Goal: Communication & Community: Share content

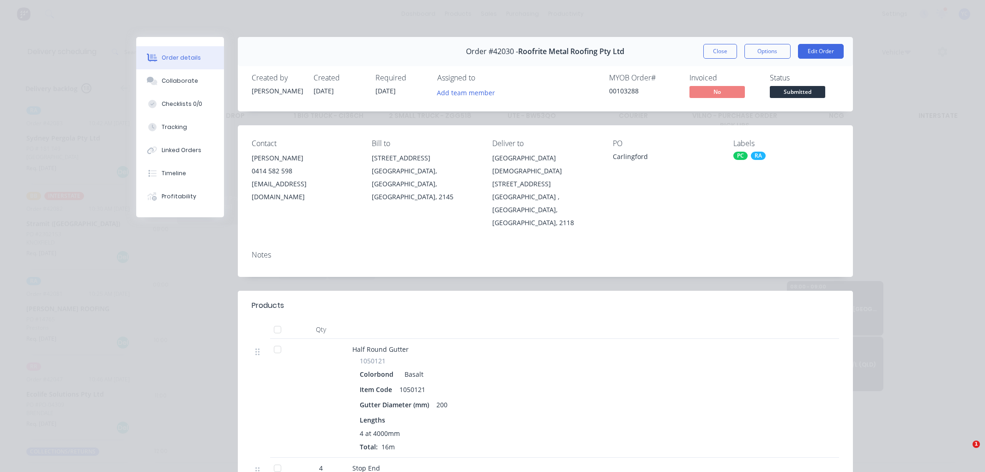
click at [715, 51] on button "Close" at bounding box center [721, 51] width 34 height 15
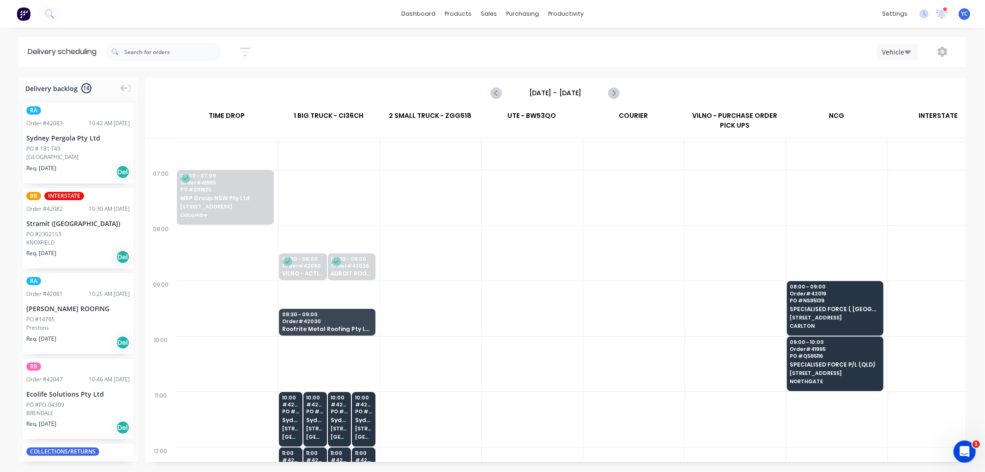
scroll to position [51, 0]
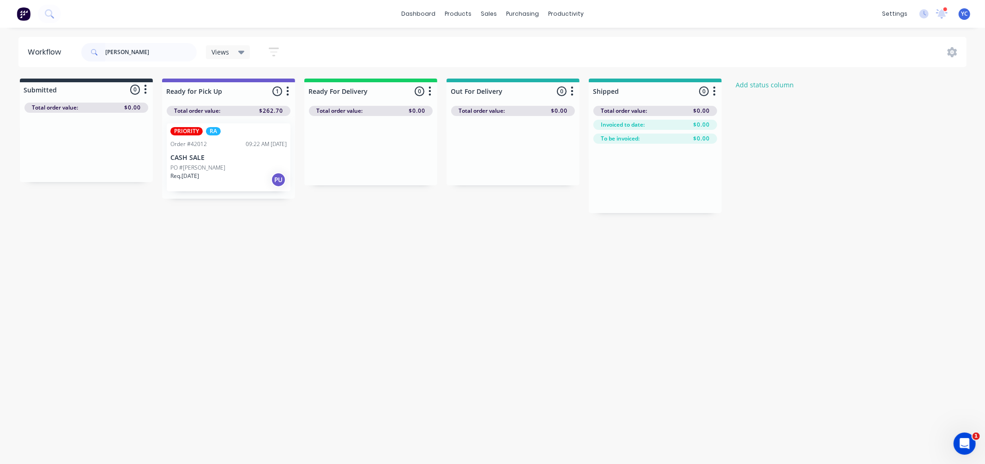
click at [201, 165] on div "PO #[PERSON_NAME]" at bounding box center [228, 168] width 116 height 8
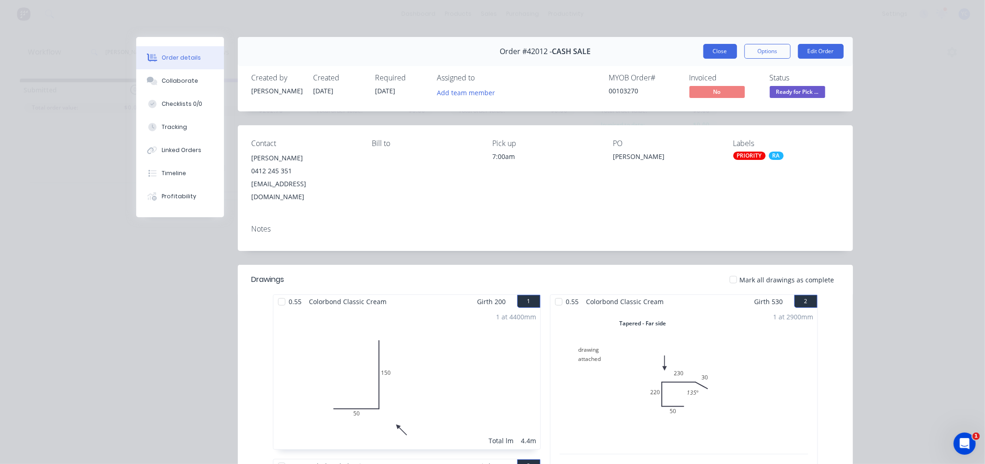
click at [705, 56] on button "Close" at bounding box center [721, 51] width 34 height 15
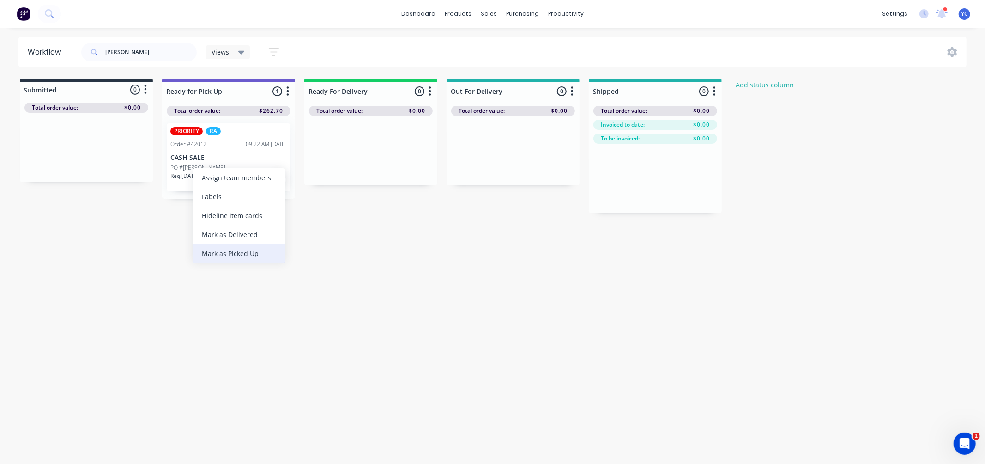
click at [240, 252] on div "Mark as Picked Up" at bounding box center [239, 253] width 93 height 19
click at [139, 53] on input "[PERSON_NAME]" at bounding box center [150, 52] width 91 height 18
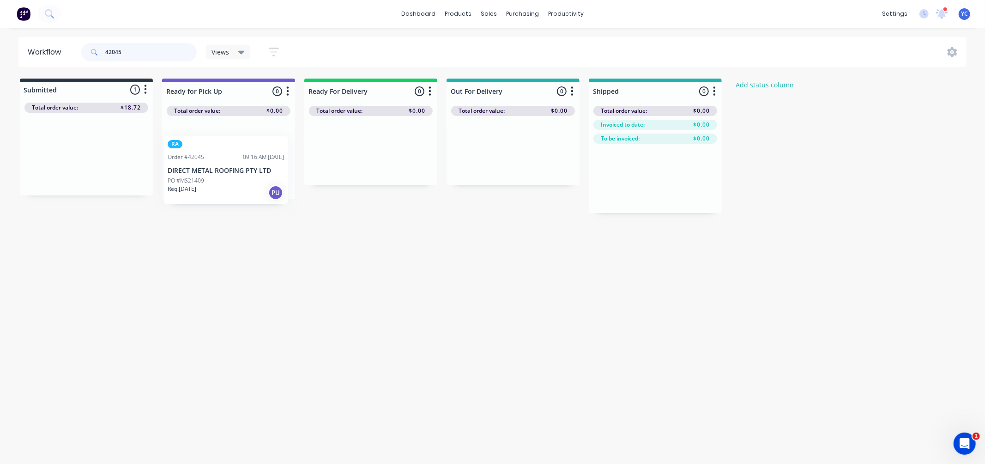
drag, startPoint x: 74, startPoint y: 164, endPoint x: 273, endPoint y: 180, distance: 199.3
click at [273, 180] on div "Submitted 1 Status colour #273444 hex #273444 Save Cancel Summaries Total order…" at bounding box center [495, 146] width 1005 height 134
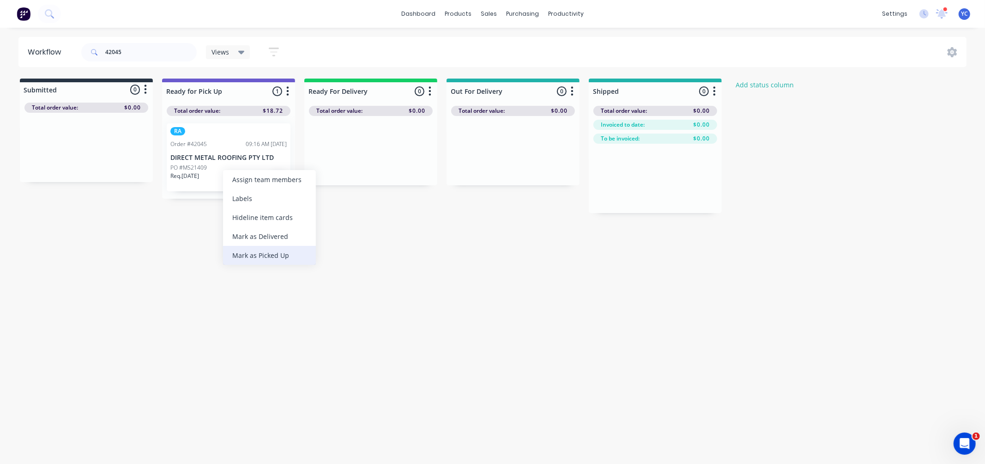
click at [279, 256] on div "Mark as Picked Up" at bounding box center [269, 255] width 93 height 19
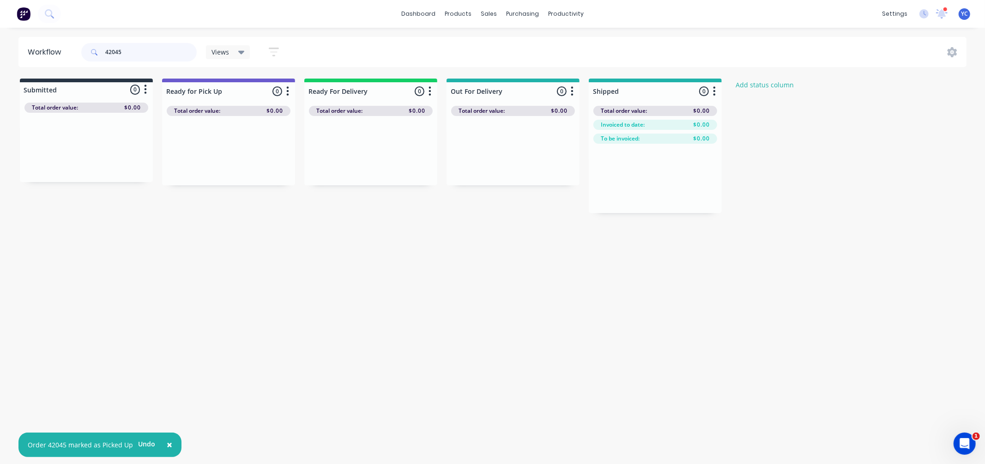
click at [139, 55] on input "42045" at bounding box center [150, 52] width 91 height 18
type input "42061"
click at [538, 223] on div "Mark as Delivered" at bounding box center [532, 228] width 93 height 19
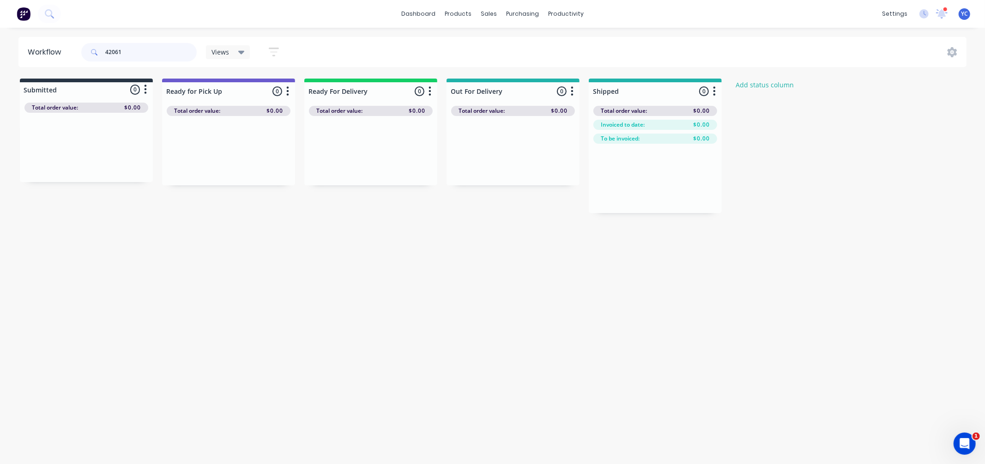
click at [164, 43] on input "42061" at bounding box center [150, 52] width 91 height 18
click at [154, 60] on input "42061" at bounding box center [150, 52] width 91 height 18
type input "42048"
click at [252, 255] on div "Mark as Picked Up" at bounding box center [265, 256] width 93 height 19
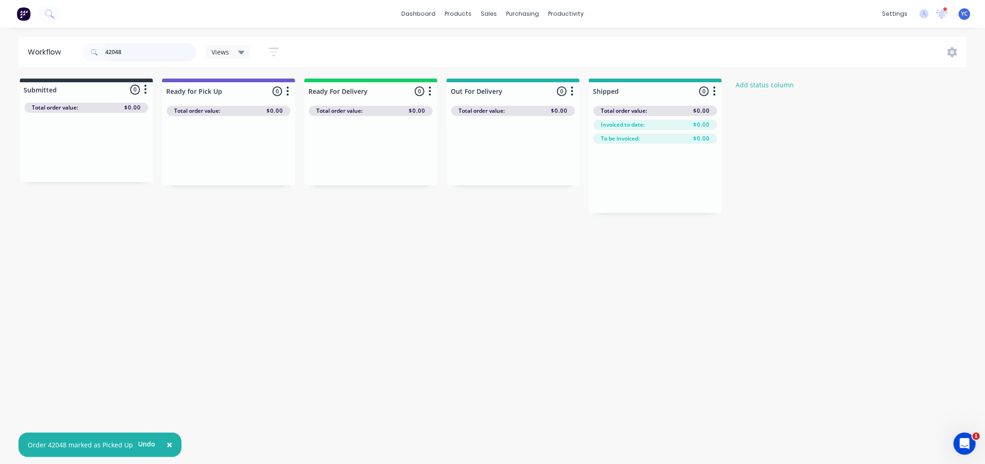
click at [133, 53] on input "42048" at bounding box center [150, 52] width 91 height 18
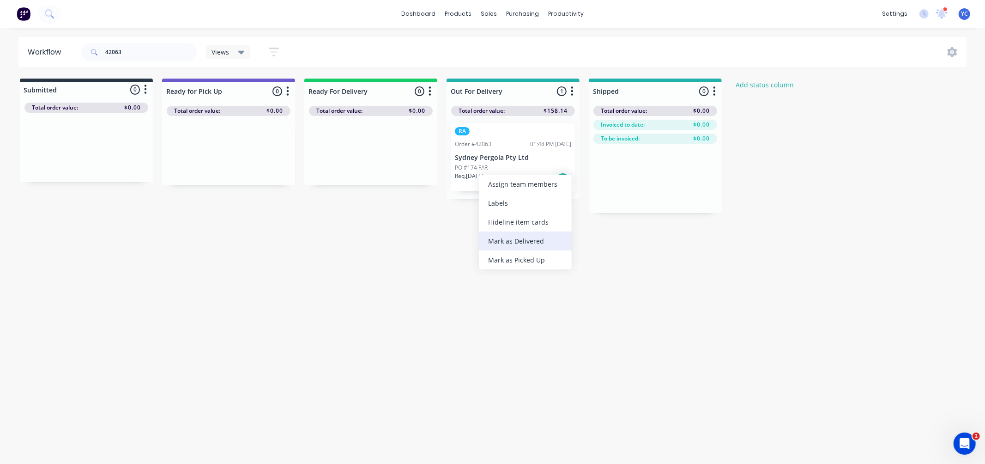
click at [517, 239] on div "Mark as Delivered" at bounding box center [525, 240] width 93 height 19
click at [159, 52] on input "42063" at bounding box center [150, 52] width 91 height 18
click at [587, 241] on div "Mark as Delivered" at bounding box center [573, 238] width 93 height 19
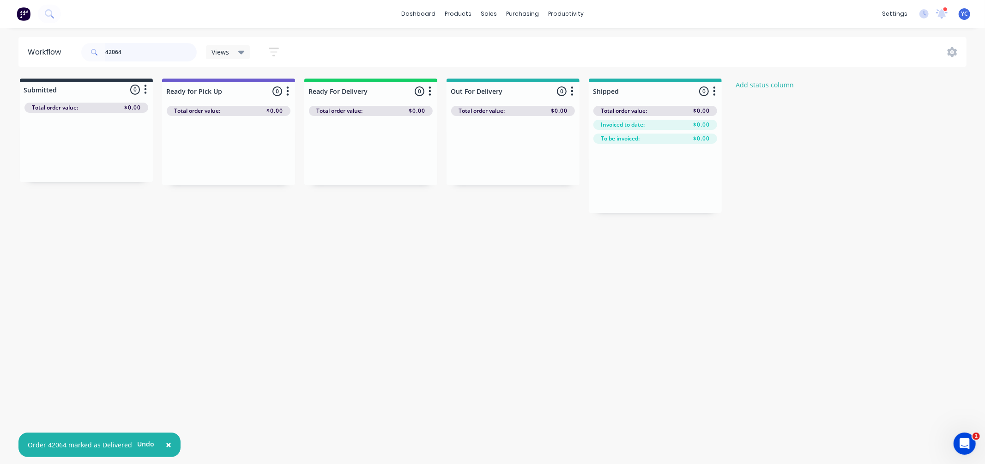
click at [184, 54] on input "42064" at bounding box center [150, 52] width 91 height 18
click at [545, 235] on div "Mark as Delivered" at bounding box center [541, 234] width 93 height 19
click at [168, 47] on input "42065" at bounding box center [150, 52] width 91 height 18
click at [160, 52] on input "42065" at bounding box center [150, 52] width 91 height 18
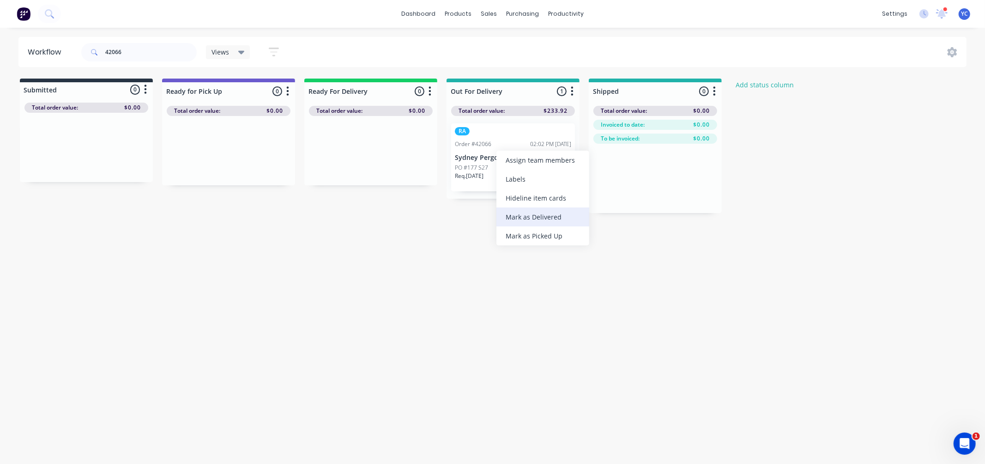
click at [537, 219] on div "Mark as Delivered" at bounding box center [543, 216] width 93 height 19
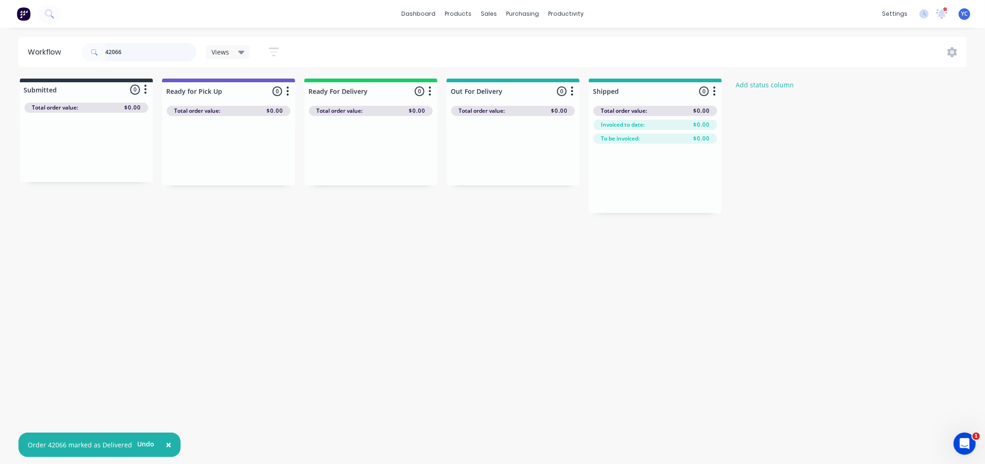
click at [149, 58] on input "42066" at bounding box center [150, 52] width 91 height 18
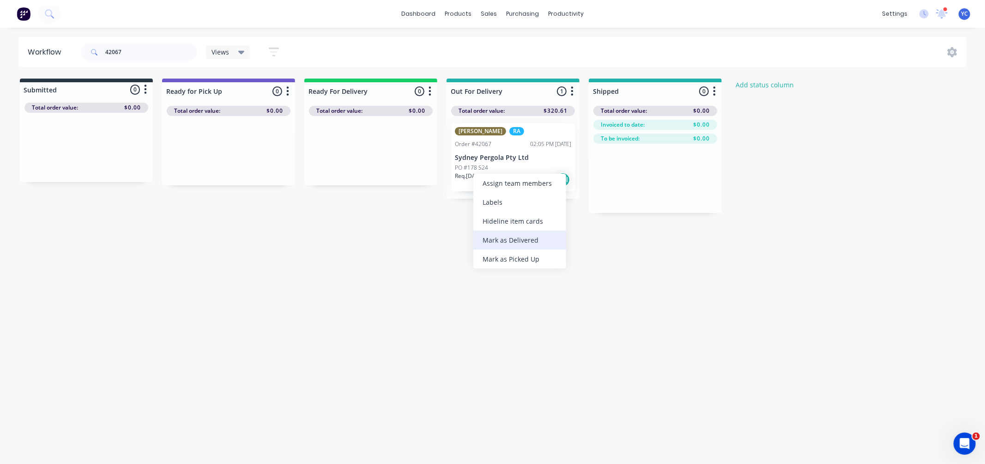
click at [525, 245] on div "Mark as Delivered" at bounding box center [520, 240] width 93 height 19
click at [166, 48] on input "42067" at bounding box center [150, 52] width 91 height 18
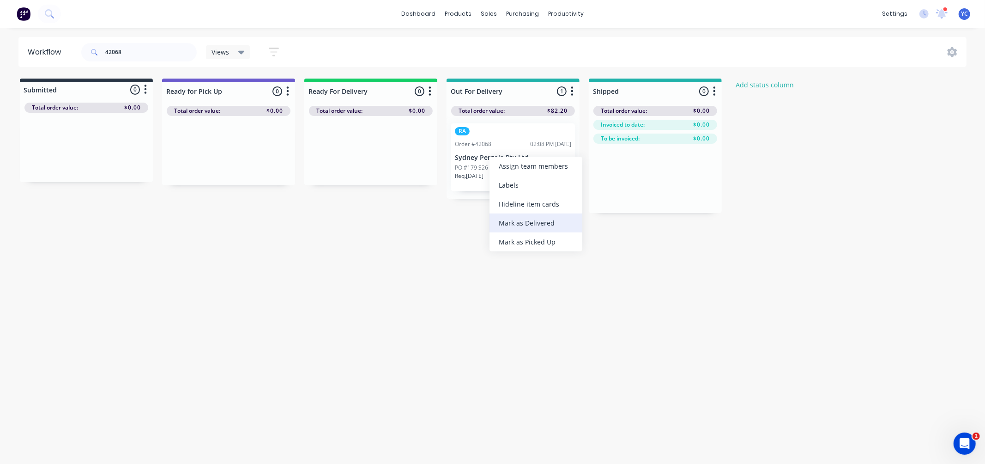
click at [553, 224] on div "Mark as Delivered" at bounding box center [536, 222] width 93 height 19
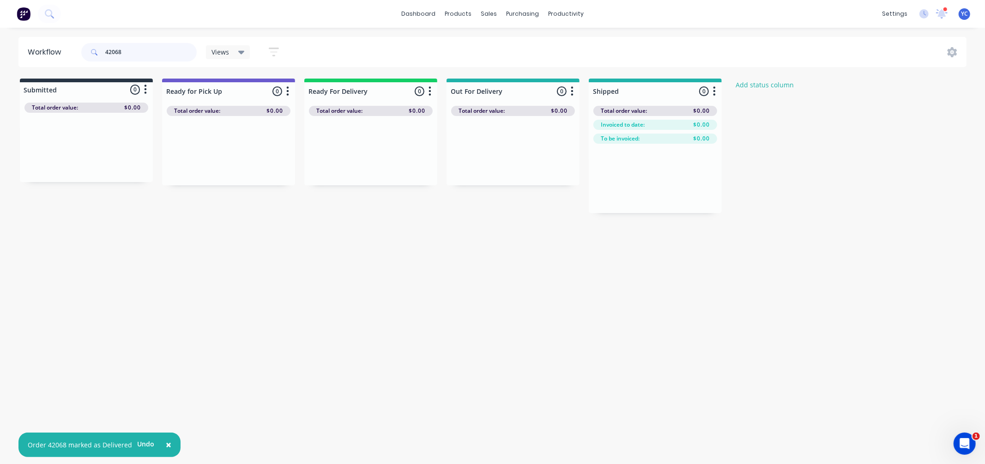
click at [160, 56] on input "42068" at bounding box center [150, 52] width 91 height 18
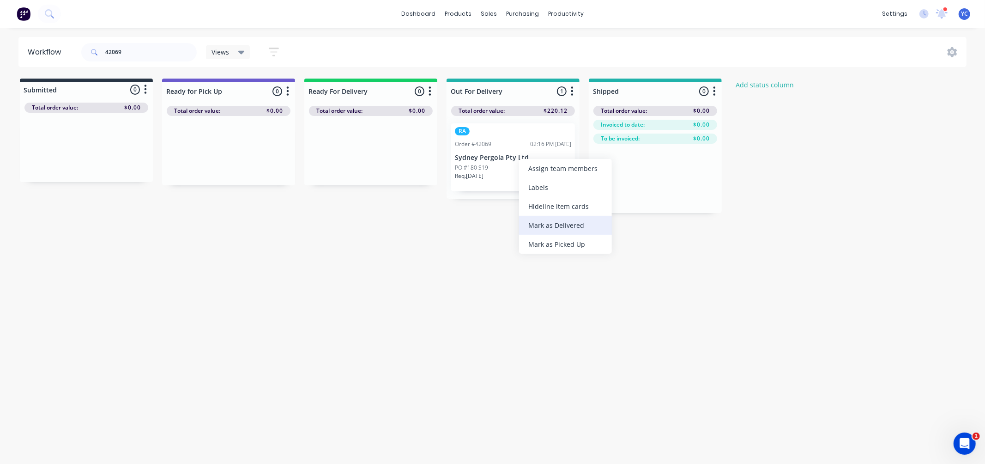
click at [565, 225] on div "Mark as Delivered" at bounding box center [565, 225] width 93 height 19
click at [164, 54] on input "42069" at bounding box center [150, 52] width 91 height 18
click at [170, 57] on input "42069" at bounding box center [150, 52] width 91 height 18
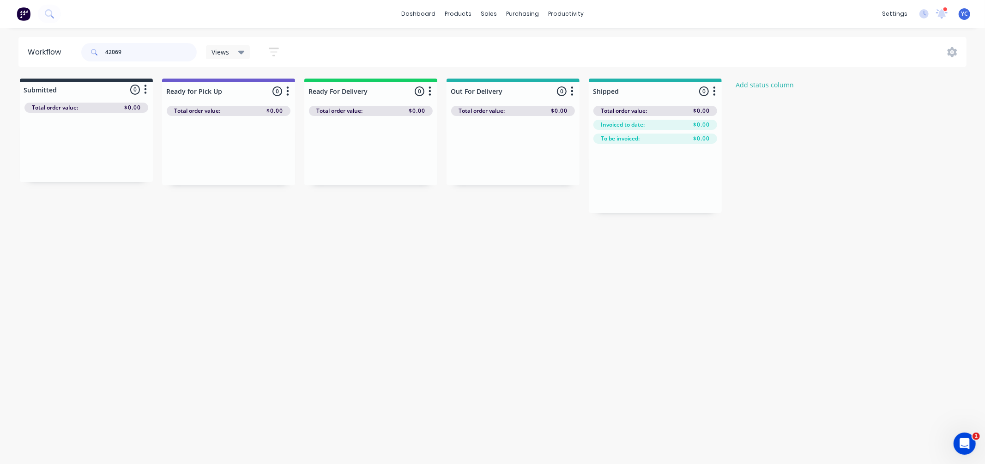
click at [170, 57] on input "42069" at bounding box center [150, 52] width 91 height 18
drag, startPoint x: 80, startPoint y: 159, endPoint x: 224, endPoint y: 136, distance: 145.9
click at [224, 170] on div "Submitted 1 Status colour #273444 hex #273444 Save Cancel Summaries Total order…" at bounding box center [495, 146] width 1005 height 134
click at [171, 55] on input "42080" at bounding box center [150, 52] width 91 height 18
click at [170, 55] on input "42080" at bounding box center [150, 52] width 91 height 18
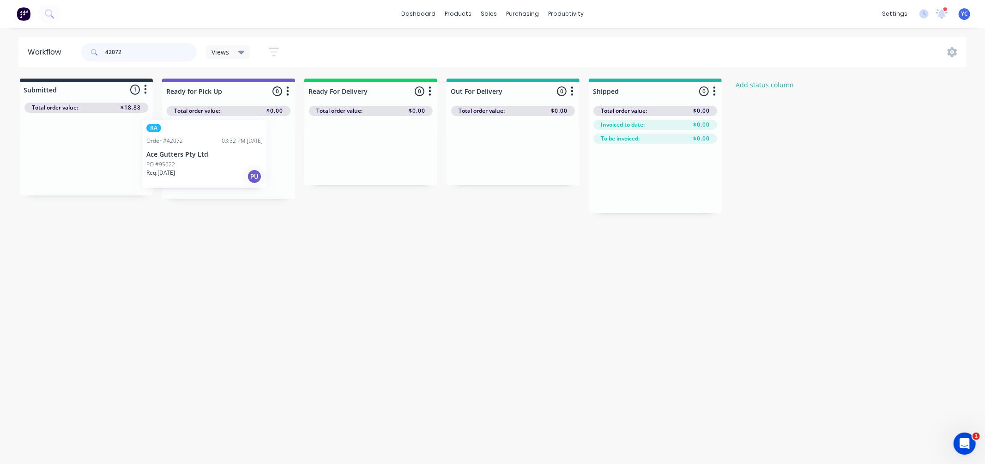
drag, startPoint x: 89, startPoint y: 167, endPoint x: 213, endPoint y: 167, distance: 124.7
click at [213, 167] on div "Submitted 1 Status colour #273444 hex #273444 Save Cancel Summaries Total order…" at bounding box center [495, 146] width 1005 height 134
click at [148, 51] on input "42072" at bounding box center [150, 52] width 91 height 18
click at [140, 54] on input "42072" at bounding box center [150, 52] width 91 height 18
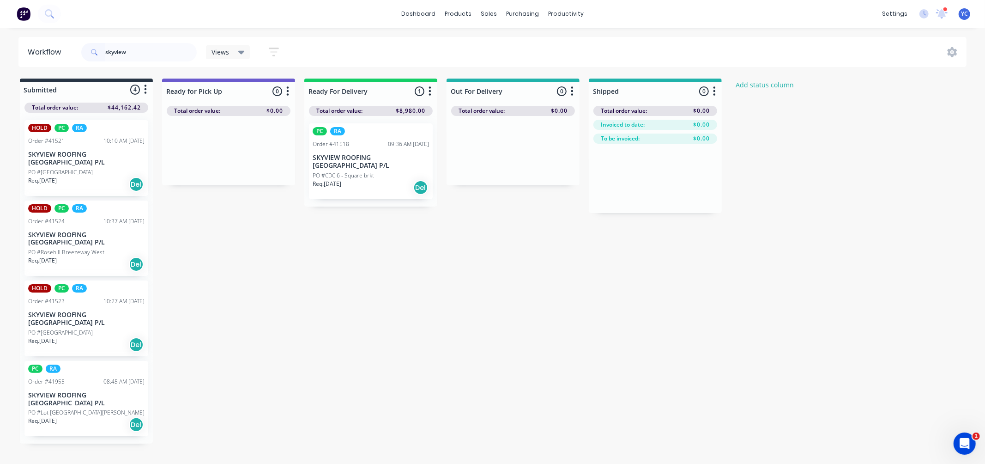
click at [346, 163] on div "PC RA Order #41518 09:36 AM [DATE] SKYVIEW ROOFING [GEOGRAPHIC_DATA] P/L PO #CD…" at bounding box center [371, 161] width 124 height 76
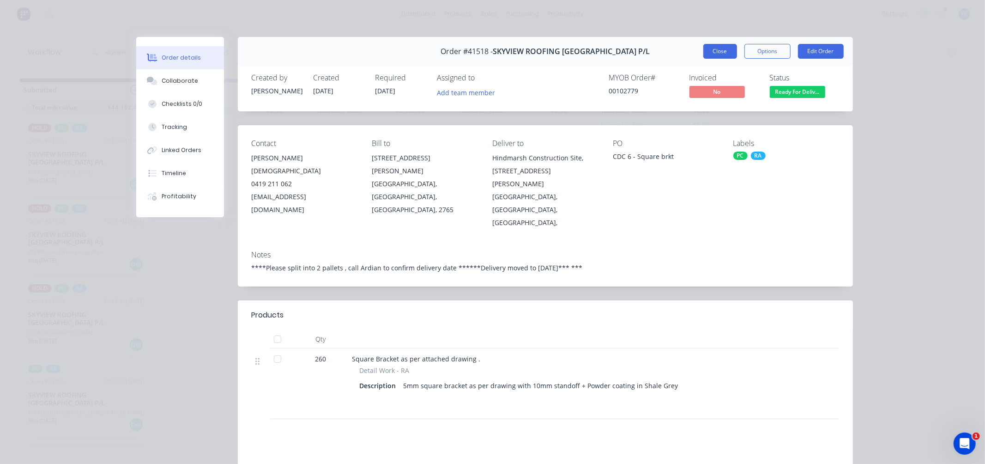
click at [705, 49] on button "Close" at bounding box center [721, 51] width 34 height 15
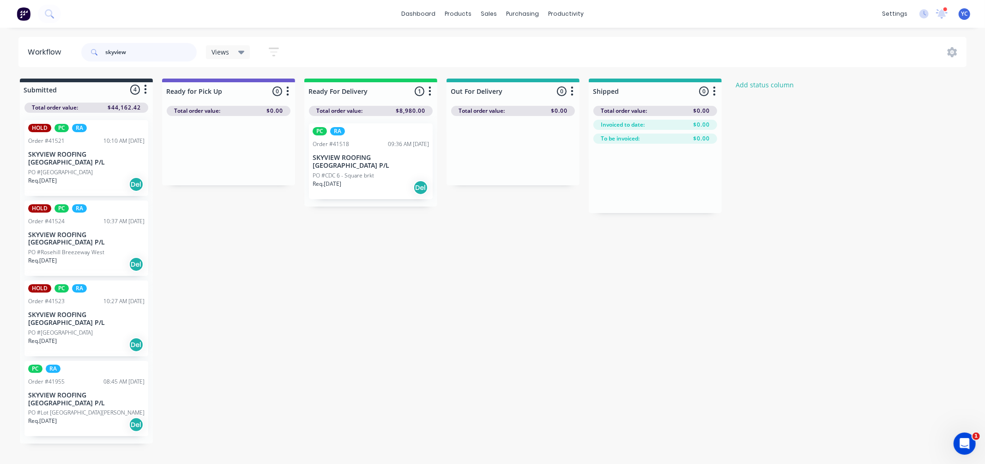
click at [146, 48] on input "skyview" at bounding box center [150, 52] width 91 height 18
click at [145, 48] on input "skyview" at bounding box center [150, 52] width 91 height 18
type input "s"
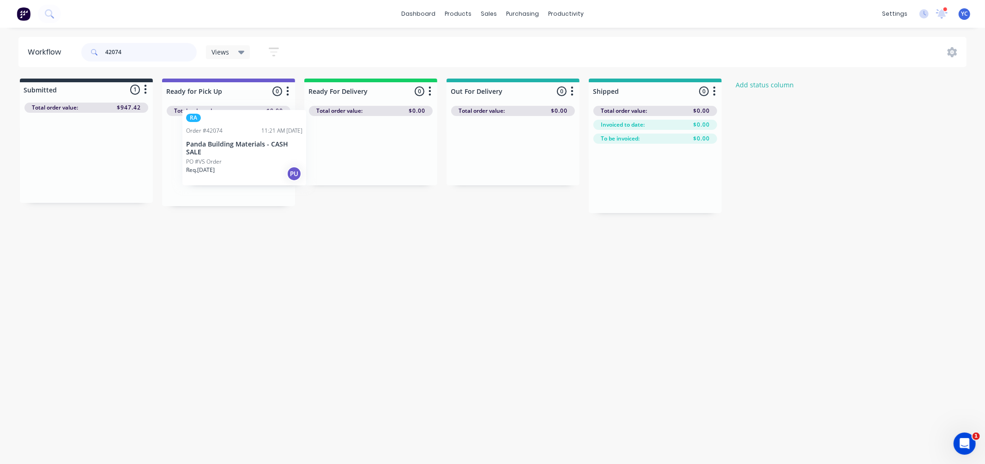
drag, startPoint x: 71, startPoint y: 160, endPoint x: 230, endPoint y: 151, distance: 159.7
click at [230, 151] on div "Submitted 1 Status colour #273444 hex #273444 Save Cancel Summaries Total order…" at bounding box center [495, 146] width 1005 height 134
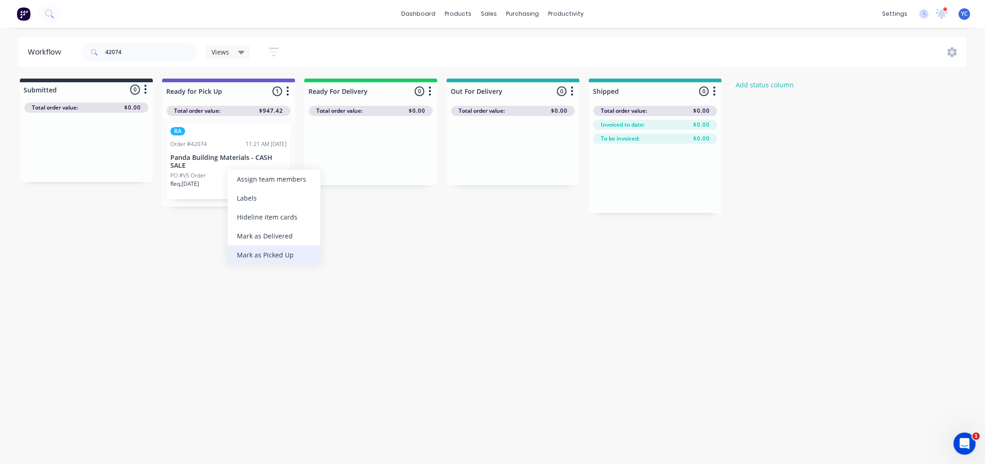
click at [262, 251] on div "Mark as Picked Up" at bounding box center [274, 254] width 93 height 19
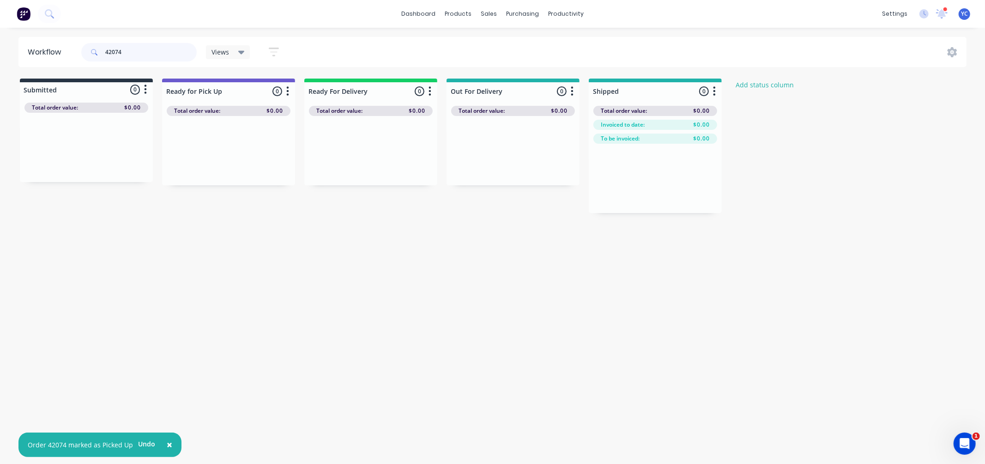
click at [152, 57] on input "42074" at bounding box center [150, 52] width 91 height 18
type input "42070"
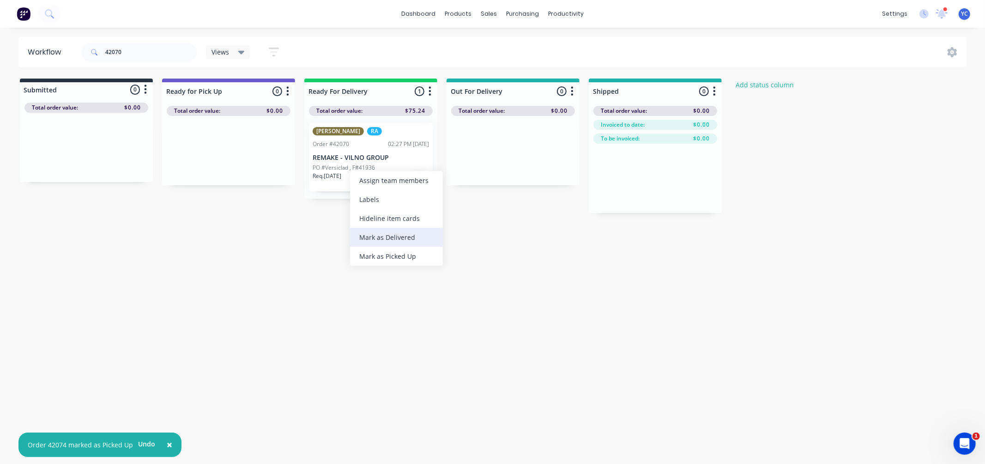
click at [389, 237] on div "Mark as Delivered" at bounding box center [396, 237] width 93 height 19
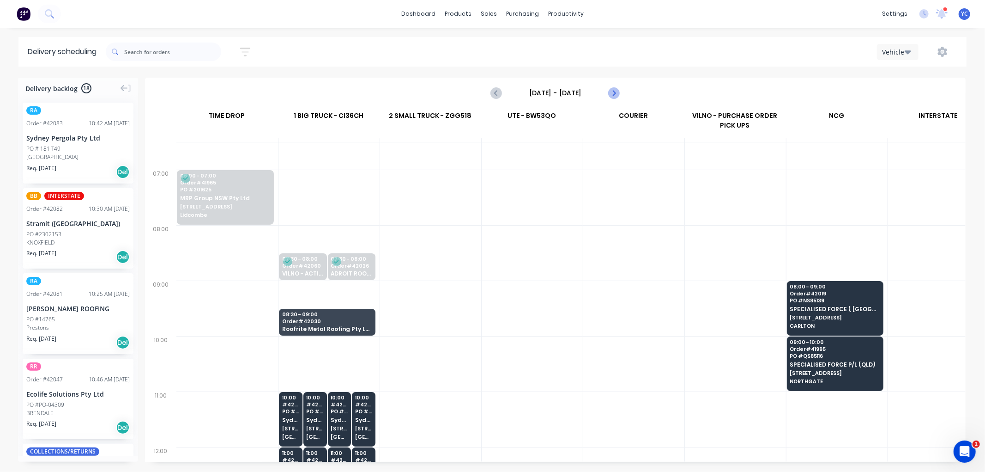
click at [612, 93] on icon "Next page" at bounding box center [613, 92] width 11 height 11
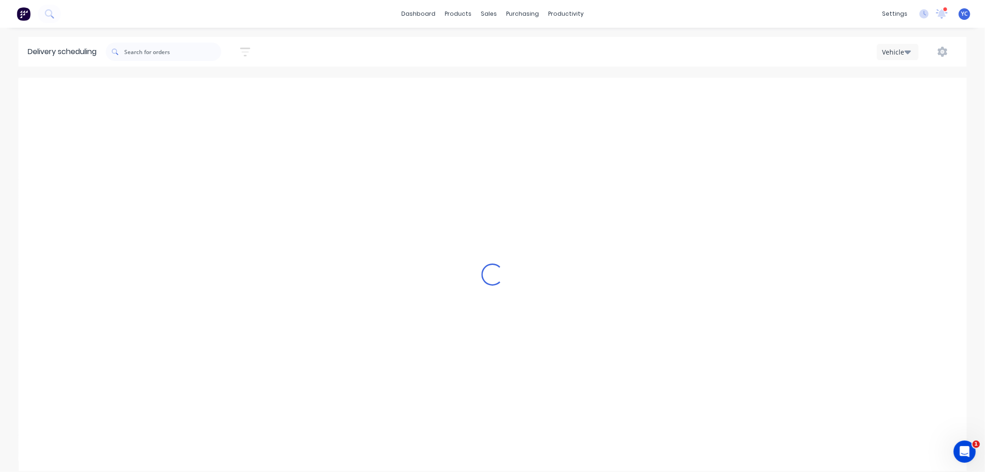
type input "Friday - 03/10/25"
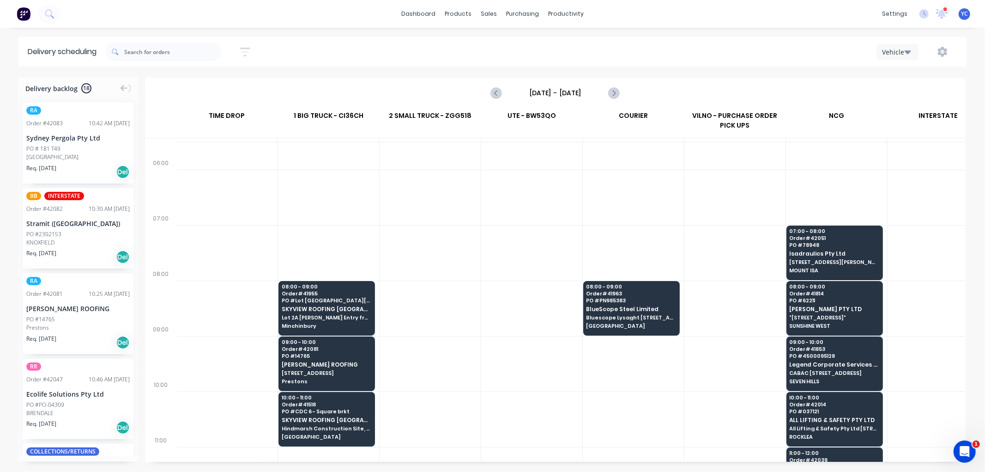
scroll to position [51, 0]
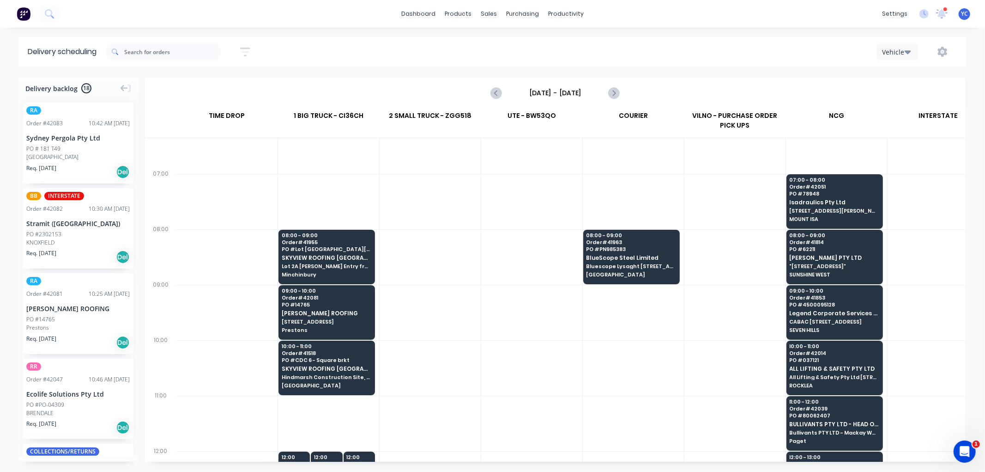
drag, startPoint x: 211, startPoint y: 114, endPoint x: 255, endPoint y: 114, distance: 44.8
click at [255, 114] on div "TIME DROP" at bounding box center [227, 118] width 102 height 20
click at [329, 371] on div "10:00 - 11:00 Order # 41518 PO # CDC 6 - Square brkt SKYVIEW ROOFING AUSTRALIA …" at bounding box center [327, 366] width 96 height 52
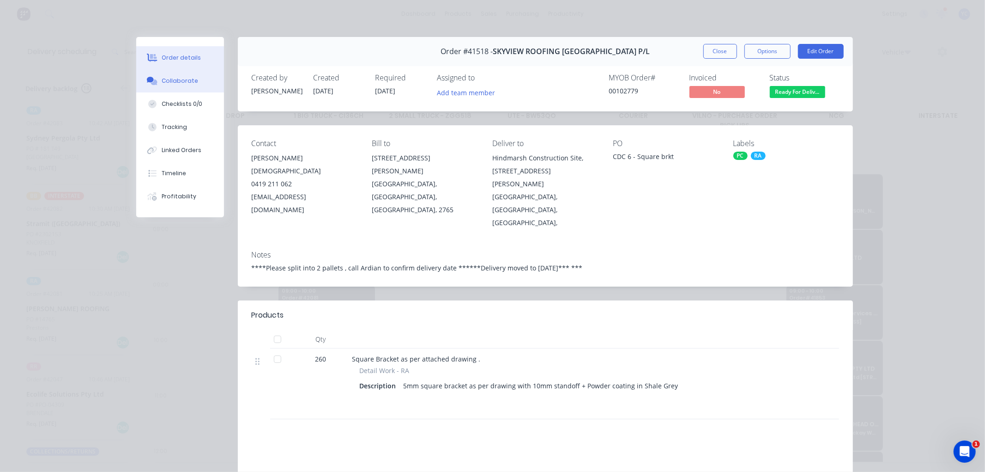
click at [183, 79] on div "Collaborate" at bounding box center [180, 81] width 36 height 8
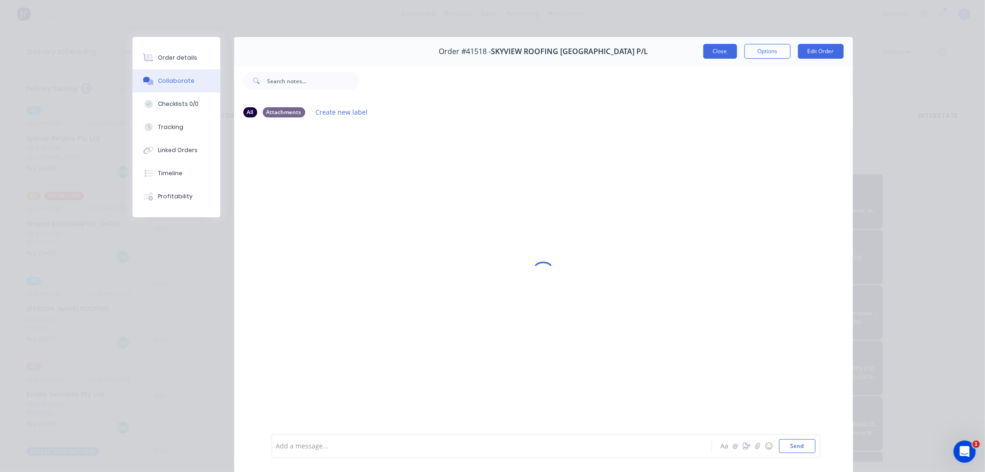
click at [717, 48] on button "Close" at bounding box center [721, 51] width 34 height 15
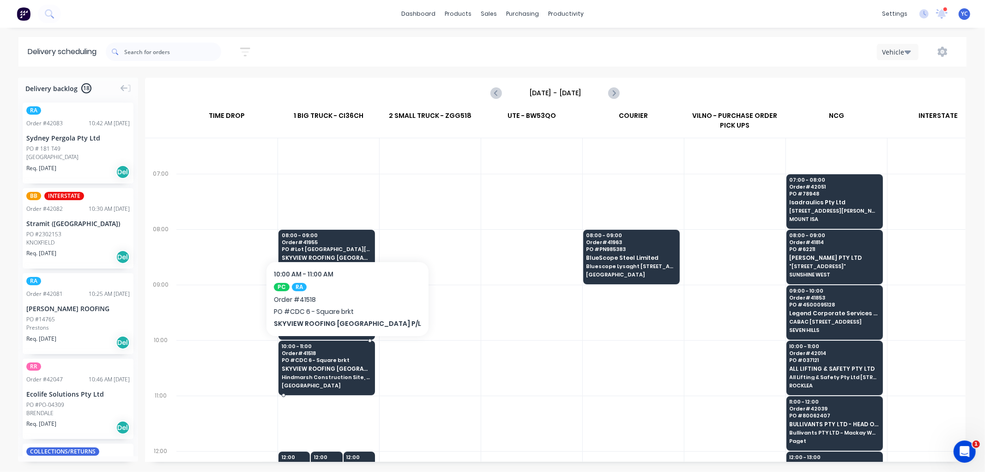
click at [348, 370] on span "SKYVIEW ROOFING [GEOGRAPHIC_DATA] P/L" at bounding box center [327, 368] width 90 height 6
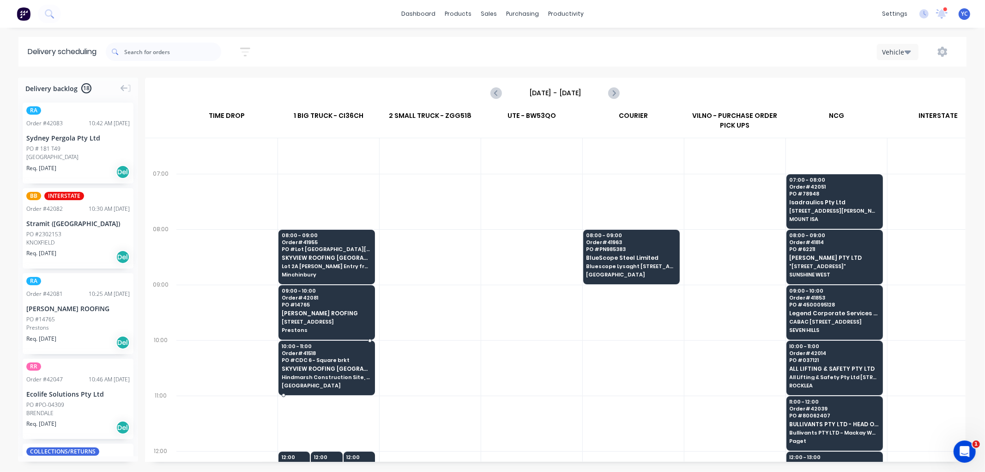
click at [348, 370] on span "SKYVIEW ROOFING [GEOGRAPHIC_DATA] P/L" at bounding box center [327, 368] width 90 height 6
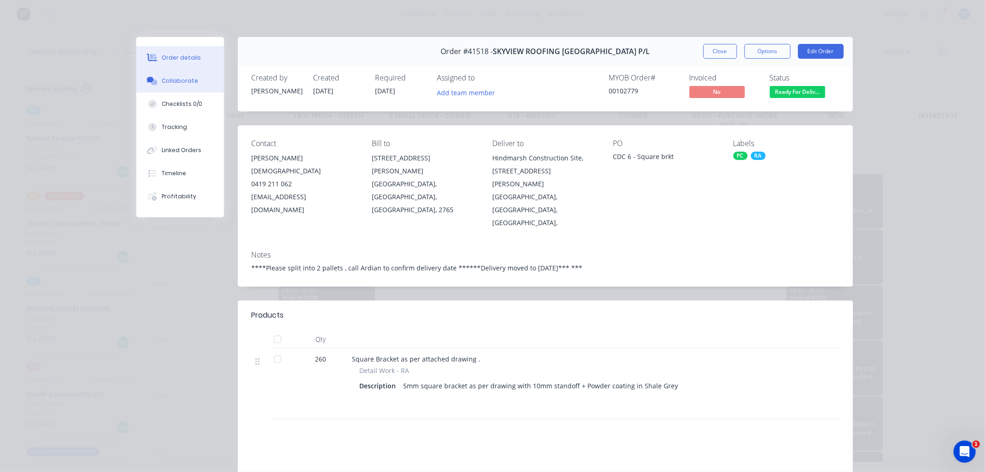
click at [170, 74] on button "Collaborate" at bounding box center [180, 80] width 88 height 23
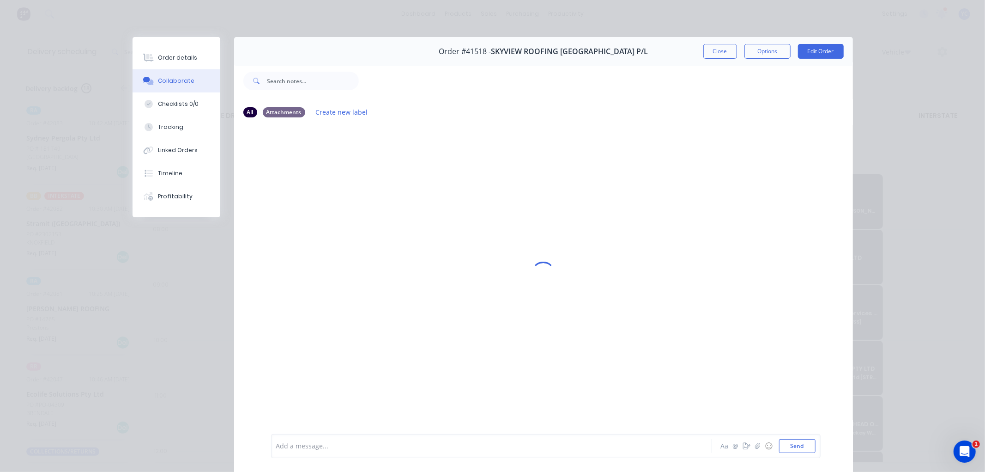
click at [334, 439] on div "Add a message..." at bounding box center [478, 446] width 405 height 14
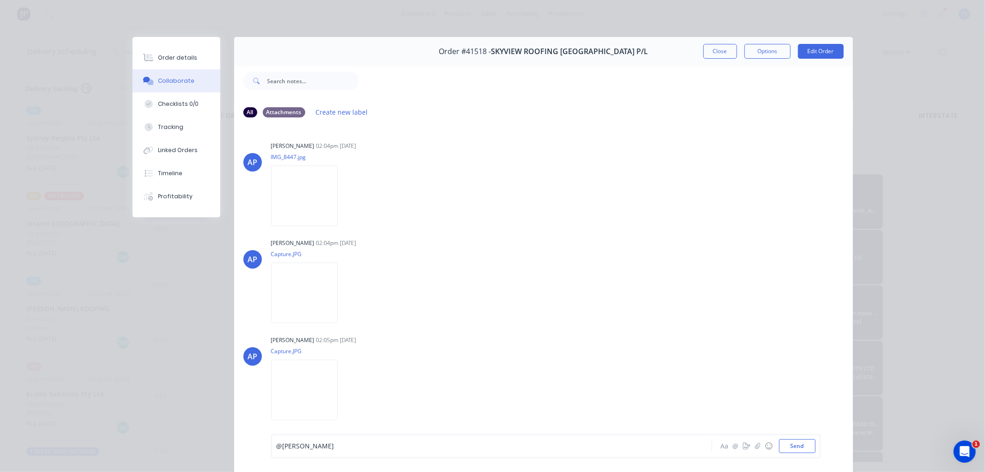
click at [310, 446] on div "@angela" at bounding box center [479, 446] width 404 height 10
click at [553, 447] on div "@Tobias @Angela @Kendall delivery rescheduled for next Thursday (" at bounding box center [479, 446] width 404 height 10
click at [555, 441] on div "@Tobias @Angela @Kendall delivery rescheduled for next Thursday (" at bounding box center [479, 446] width 404 height 10
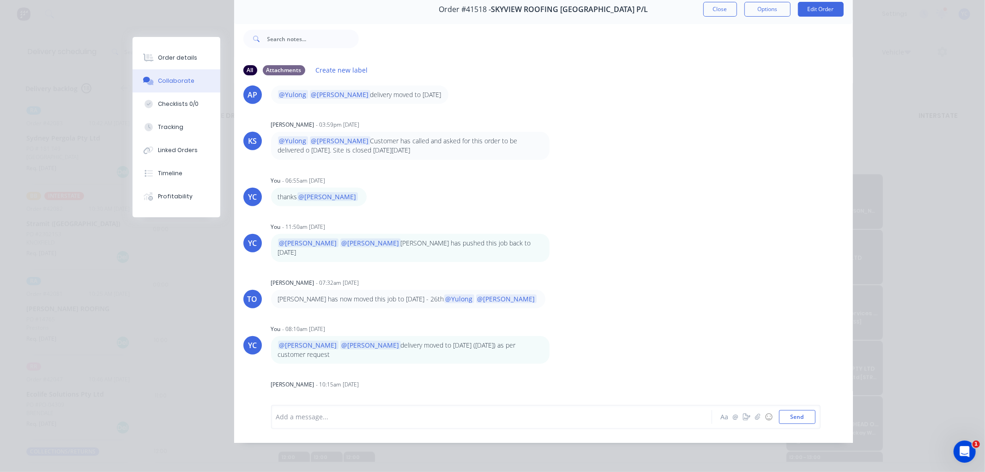
scroll to position [474, 0]
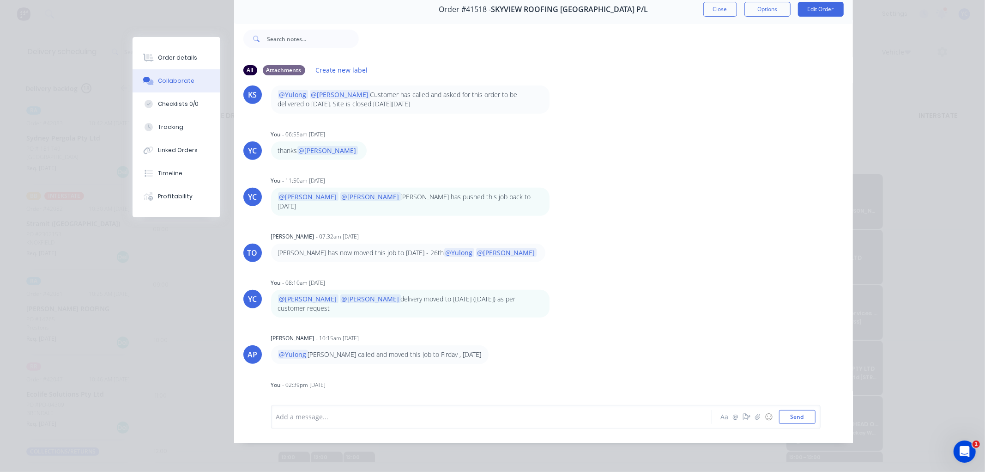
click at [363, 413] on div at bounding box center [479, 417] width 404 height 10
click at [339, 403] on p "Tobias Oyeyinka" at bounding box center [324, 400] width 52 height 10
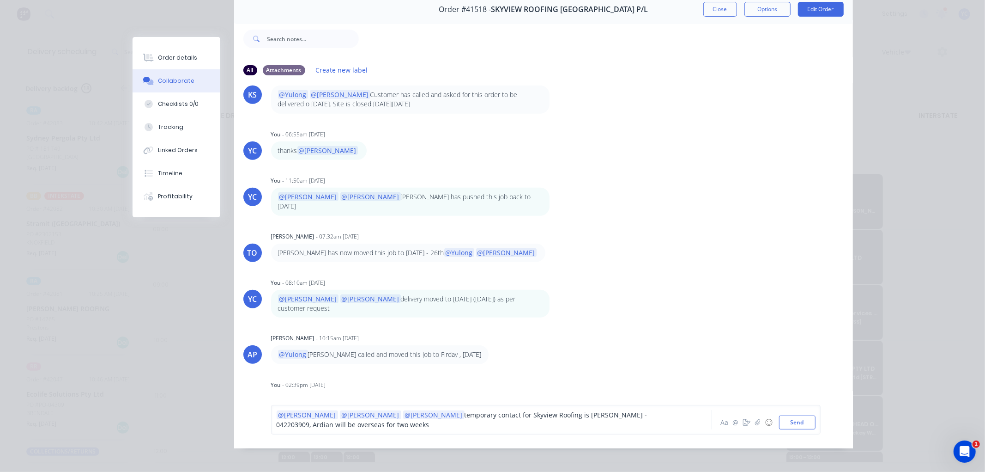
click at [680, 417] on div "@Tobias @Angela @Kendall temporary contact for Skyview Roofing is Paul - 042203…" at bounding box center [546, 419] width 540 height 19
click at [669, 415] on div "@Tobias @Angela @Kendall temporary contact for Skyview Roofing is Paul - 042203…" at bounding box center [479, 419] width 404 height 19
click at [544, 414] on span "temporary contact for Skyview Roofing is Paul - 042203909, Ardian will be overs…" at bounding box center [463, 419] width 373 height 18
click at [786, 425] on button "Send" at bounding box center [797, 422] width 36 height 14
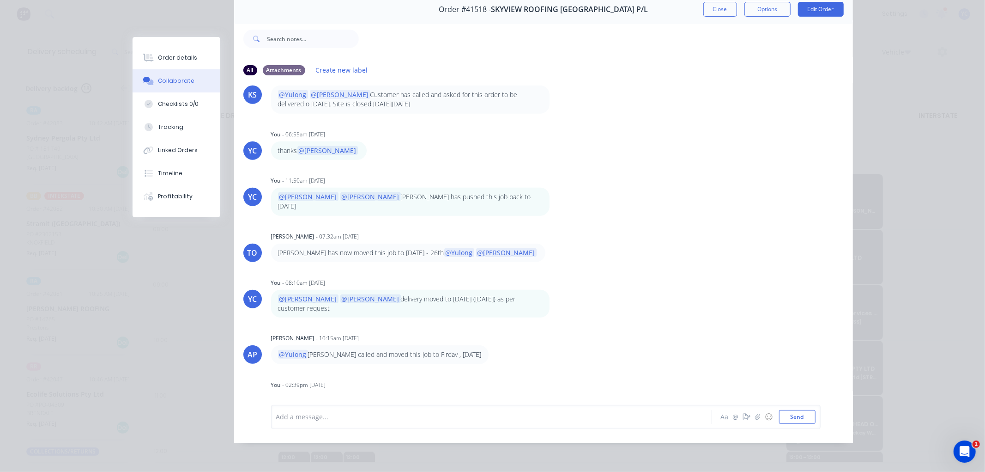
scroll to position [0, 0]
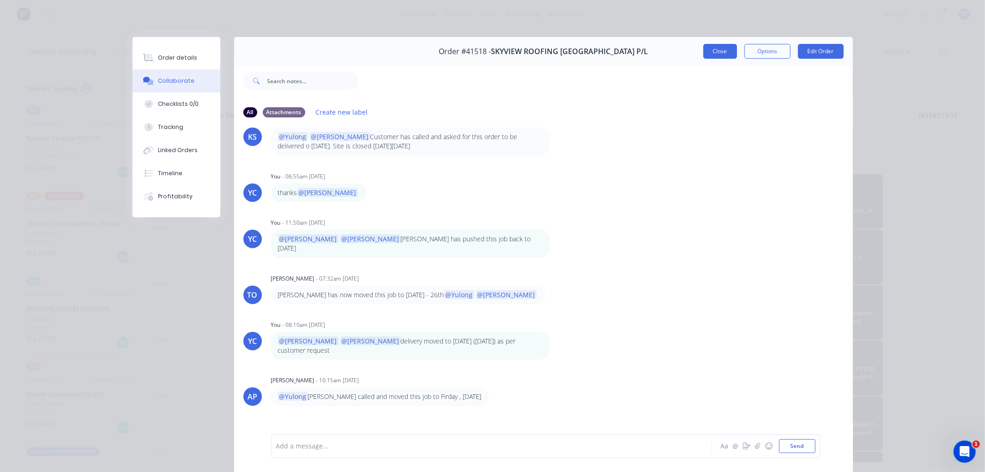
click at [717, 53] on button "Close" at bounding box center [721, 51] width 34 height 15
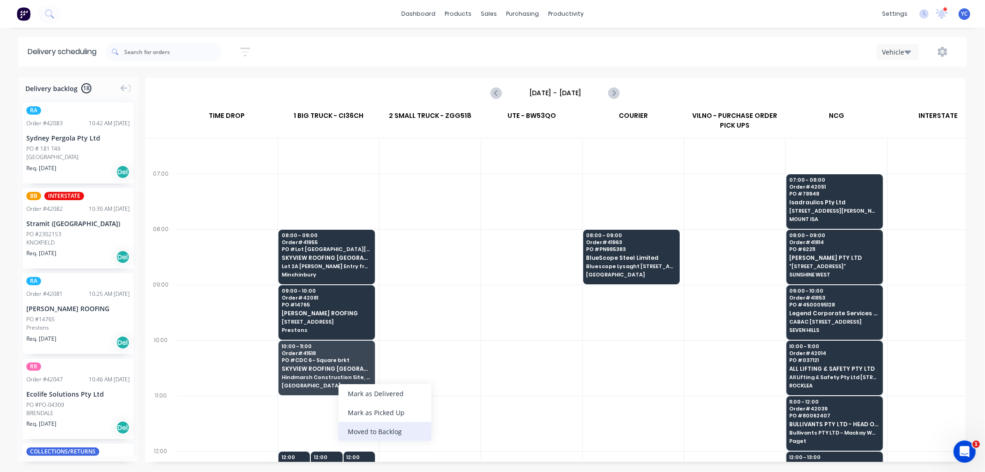
click at [389, 428] on div "Moved to Backlog" at bounding box center [385, 431] width 93 height 19
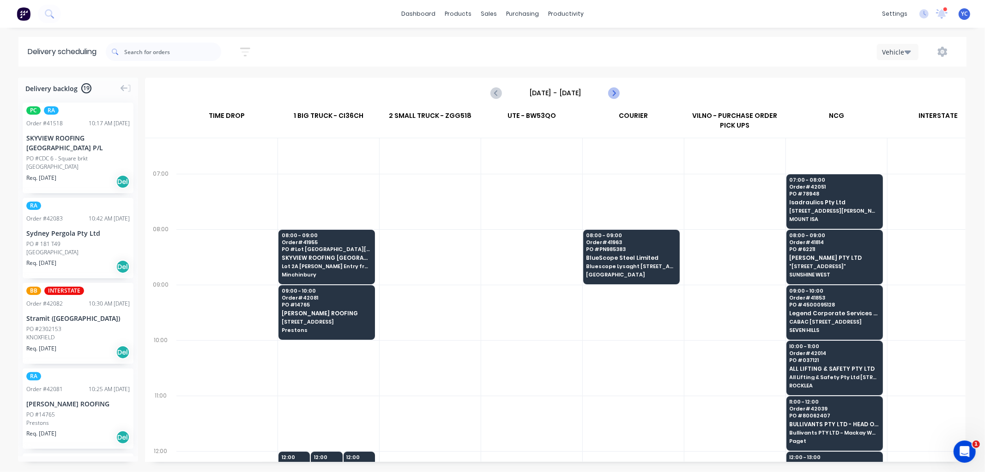
click at [612, 100] on button "Next page" at bounding box center [614, 93] width 18 height 18
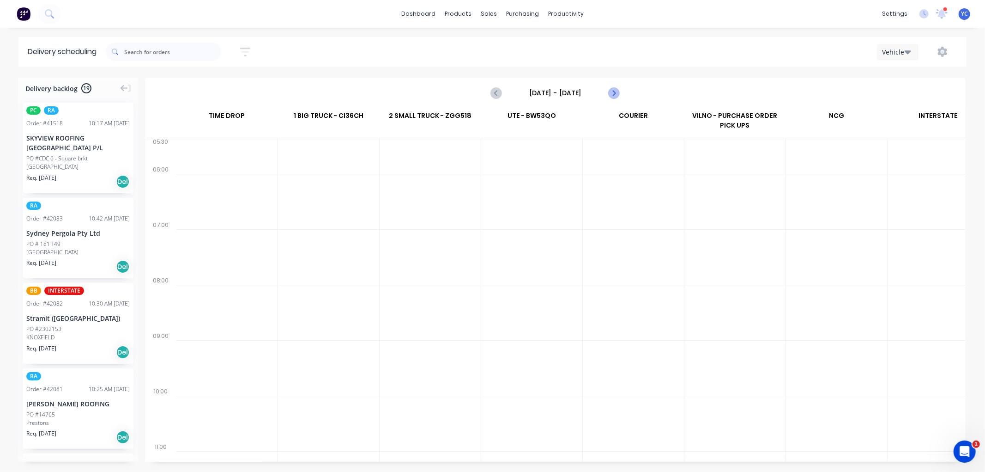
scroll to position [0, 0]
click at [612, 100] on button "Next page" at bounding box center [614, 93] width 18 height 18
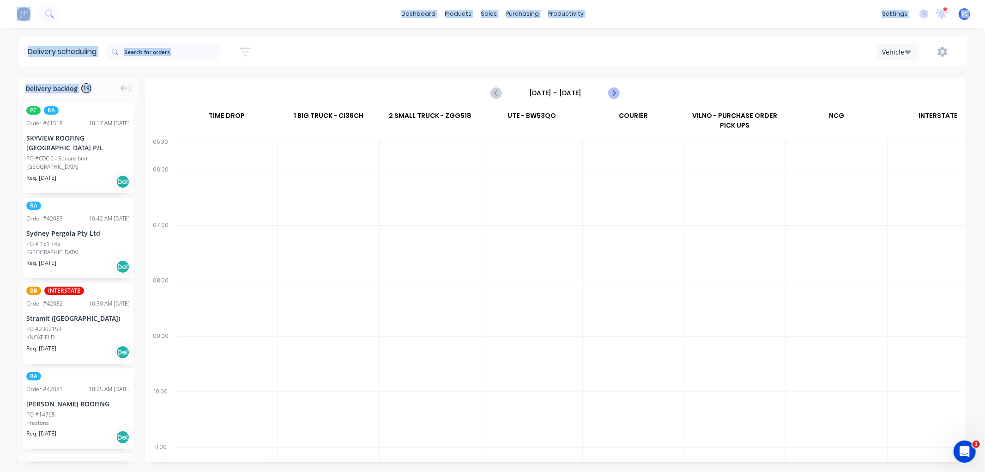
click at [612, 100] on button "Next page" at bounding box center [614, 93] width 18 height 18
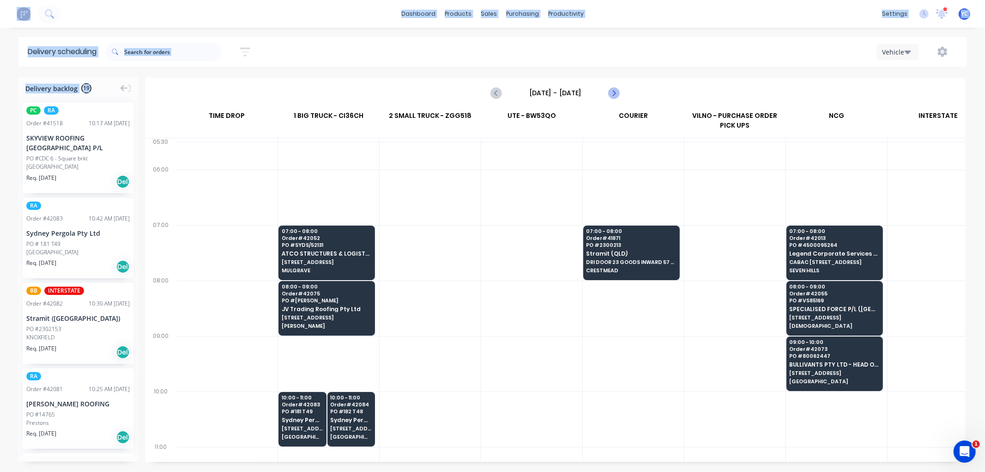
click at [612, 97] on icon "Next page" at bounding box center [613, 92] width 11 height 11
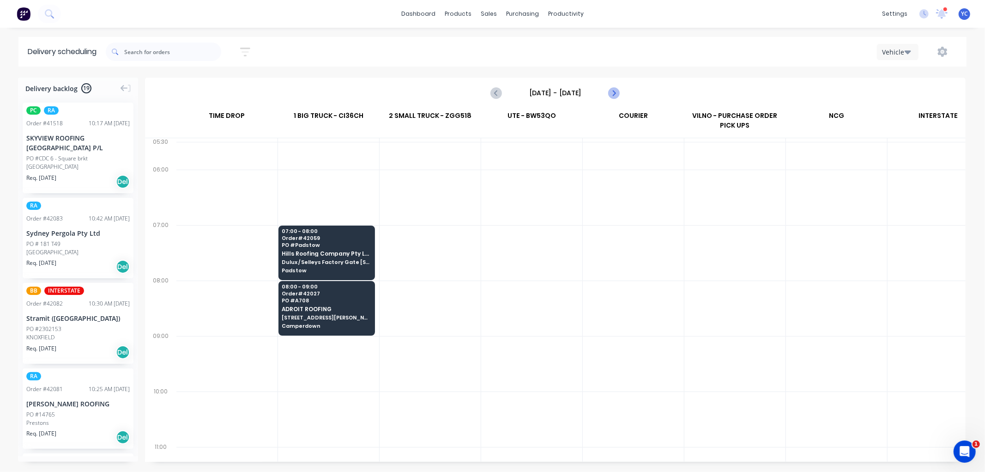
click at [612, 94] on icon "Next page" at bounding box center [613, 92] width 11 height 11
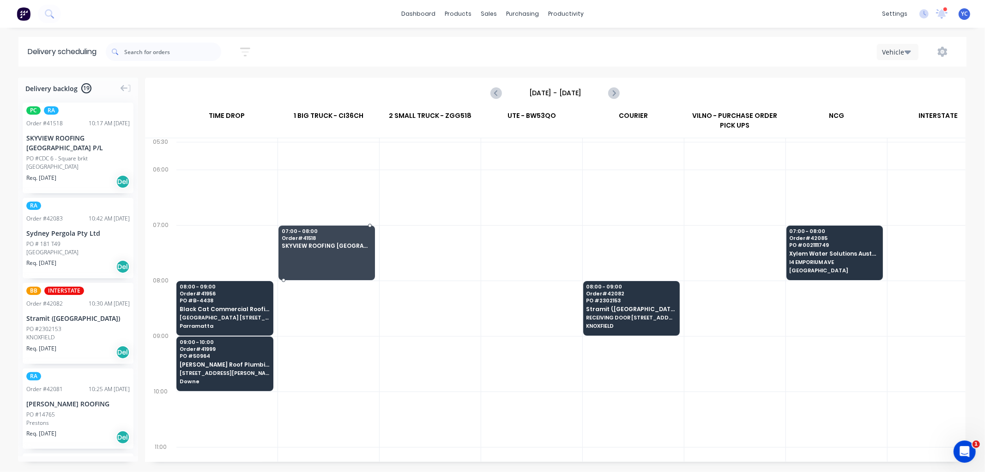
drag, startPoint x: 291, startPoint y: 198, endPoint x: 310, endPoint y: 245, distance: 50.6
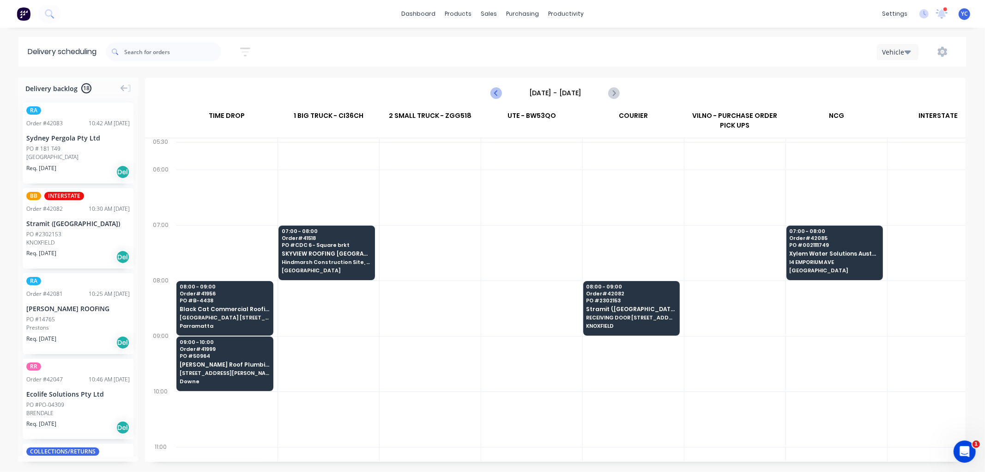
click at [500, 91] on icon "Previous page" at bounding box center [497, 92] width 11 height 11
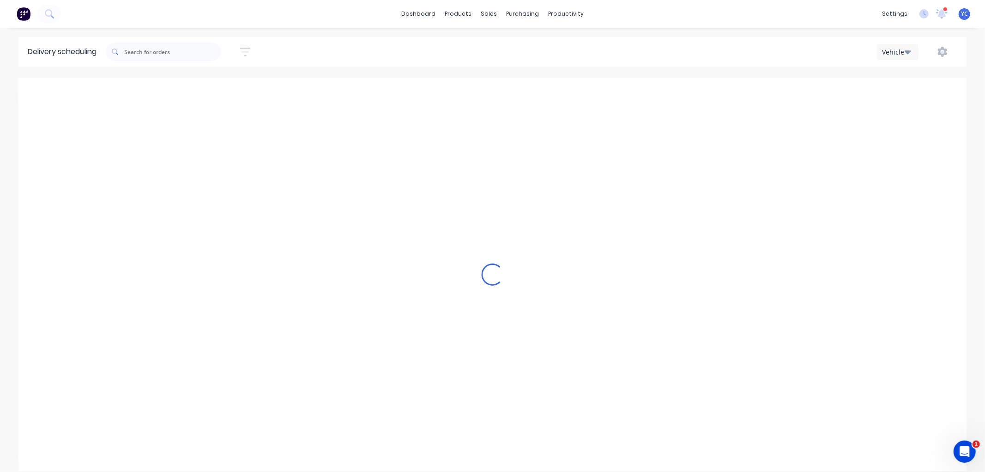
click at [500, 91] on div "Loading..." at bounding box center [492, 274] width 948 height 393
click at [500, 91] on icon "Previous page" at bounding box center [497, 92] width 11 height 11
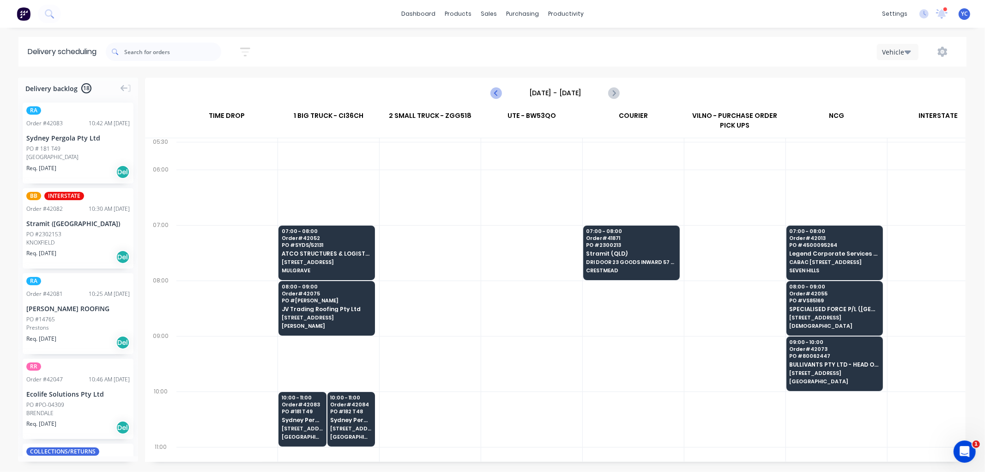
click at [500, 91] on icon "Previous page" at bounding box center [497, 92] width 11 height 11
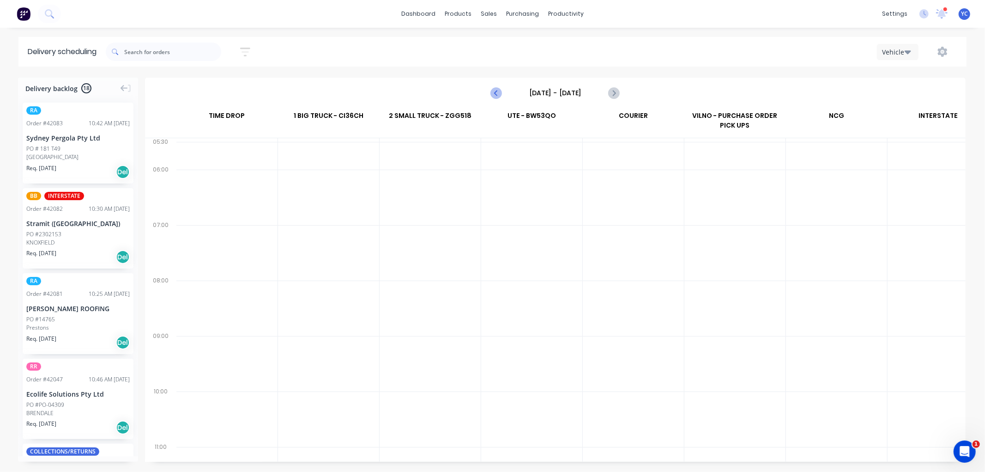
click at [500, 91] on icon "Previous page" at bounding box center [497, 92] width 11 height 11
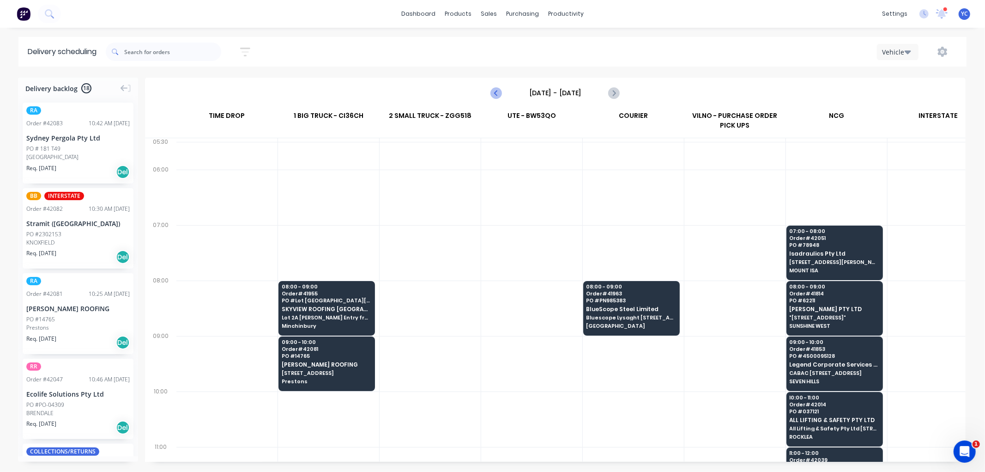
click at [500, 91] on icon "Previous page" at bounding box center [497, 92] width 11 height 11
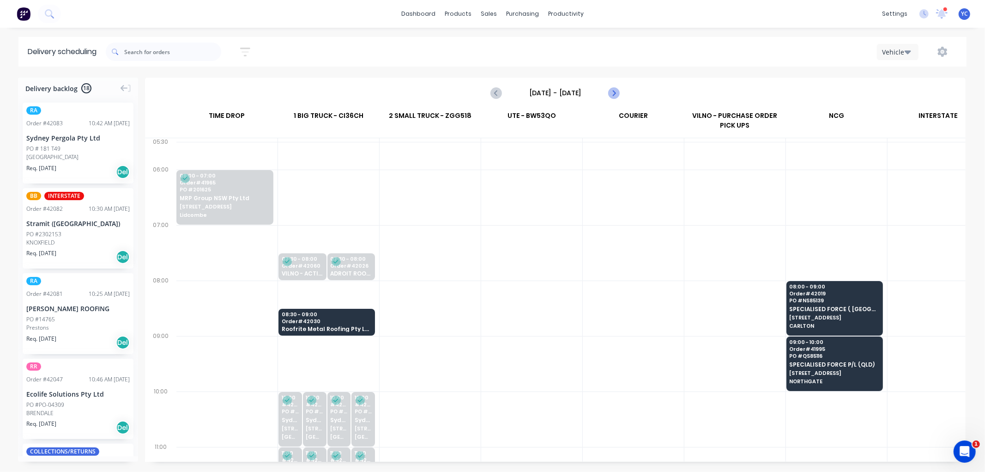
click at [616, 91] on icon "Next page" at bounding box center [613, 92] width 11 height 11
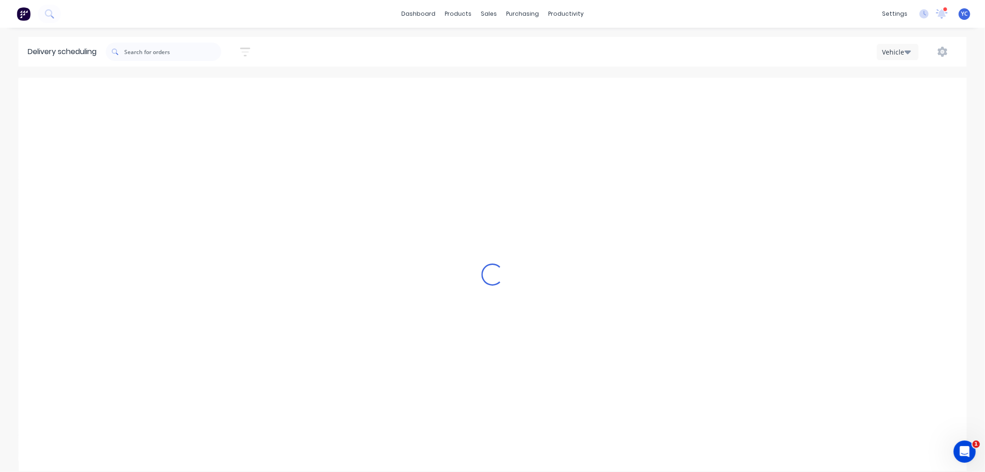
type input "Friday - 03/10/25"
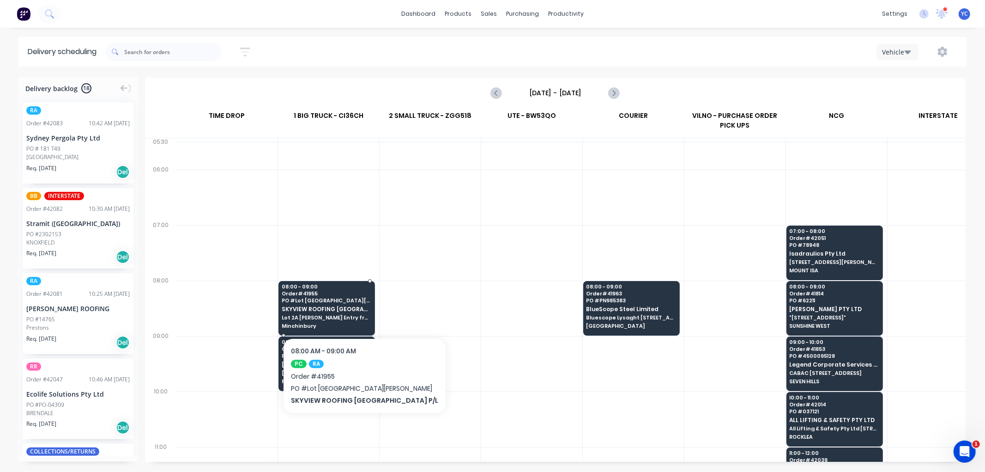
click at [344, 310] on span "SKYVIEW ROOFING [GEOGRAPHIC_DATA] P/L" at bounding box center [327, 309] width 90 height 6
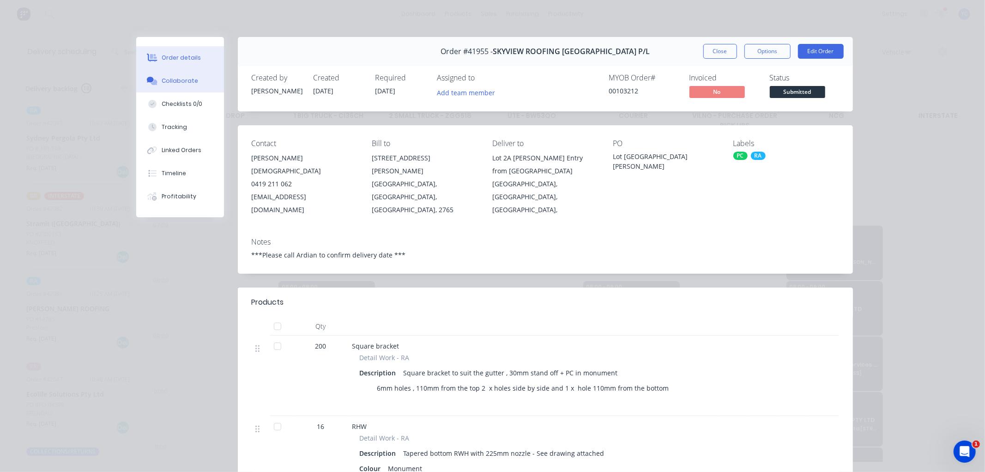
click at [182, 81] on div "Collaborate" at bounding box center [180, 81] width 36 height 8
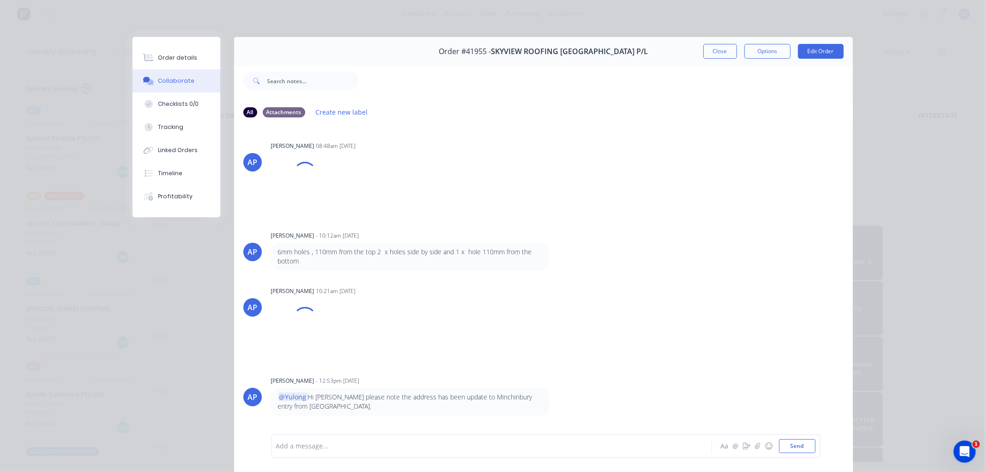
click at [327, 442] on div at bounding box center [479, 446] width 404 height 10
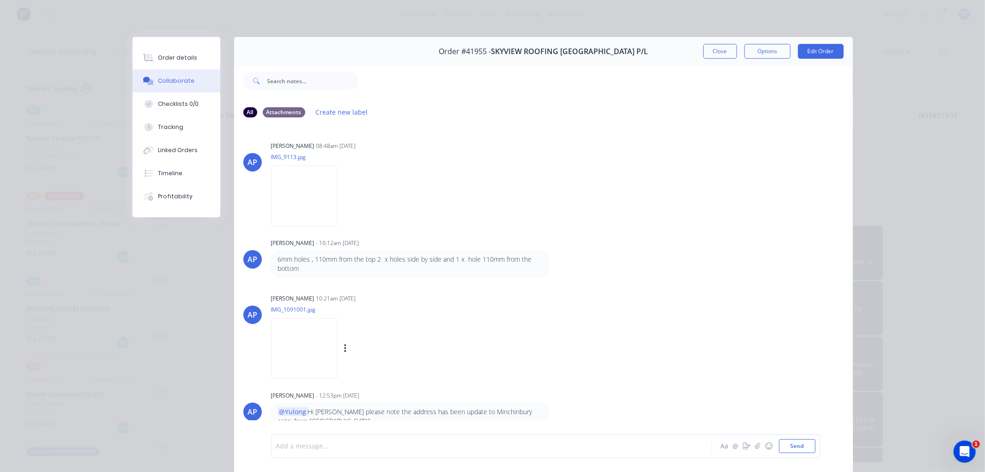
scroll to position [42, 0]
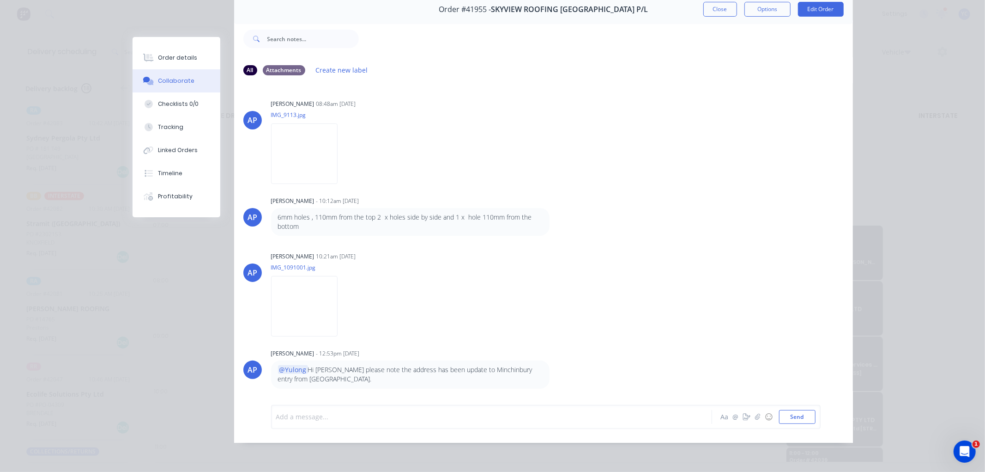
click at [320, 419] on div at bounding box center [479, 417] width 404 height 10
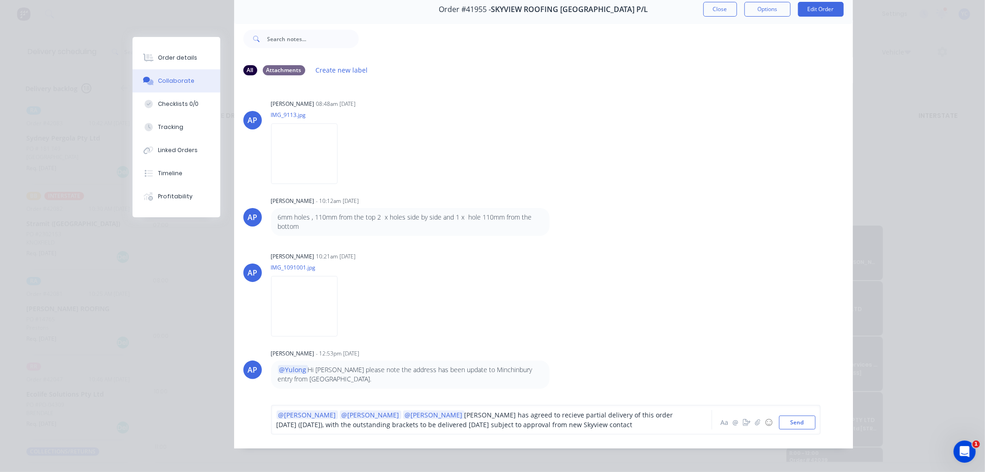
click at [474, 423] on span "Ardian has agreed to recieve partial delivery of this order tomorrow (03/10/202…" at bounding box center [476, 419] width 399 height 18
click at [551, 426] on span "Ardian has agreed to recieve partial delivery of this order tomorrow (03/10/202…" at bounding box center [476, 419] width 399 height 18
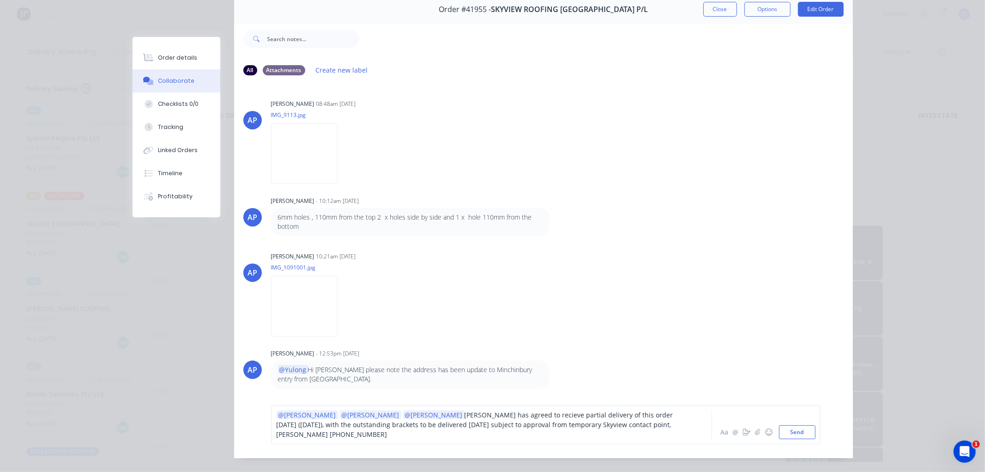
click at [392, 426] on span "Ardian has agreed to recieve partial delivery of this order tomorrow (03/10/202…" at bounding box center [476, 424] width 399 height 28
click at [608, 423] on span "Ardian has agreed to recieve partial delivery of this order tomorrow (03/10/202…" at bounding box center [476, 424] width 399 height 28
click at [669, 418] on span "Ardian has agreed to recieve partial delivery of this order tomorrow (03/10/202…" at bounding box center [476, 424] width 399 height 28
click at [663, 422] on div "@Tobias @Angela @Kendall Ardian has agreed to recieve partial delivery of this …" at bounding box center [479, 424] width 404 height 29
click at [797, 425] on button "Send" at bounding box center [797, 432] width 36 height 14
